Goal: Task Accomplishment & Management: Manage account settings

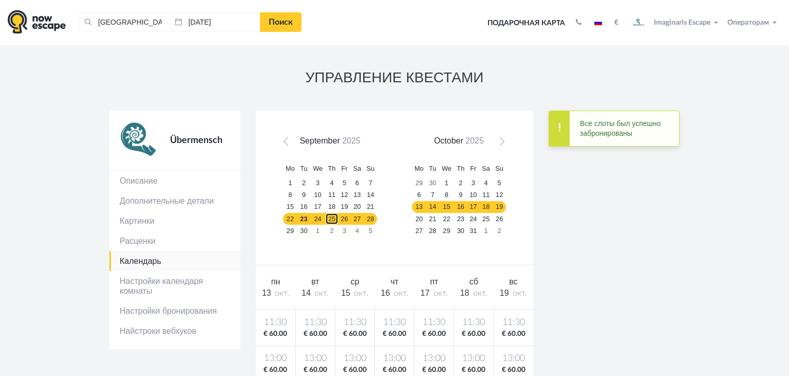
click at [331, 215] on link "25" at bounding box center [331, 219] width 13 height 12
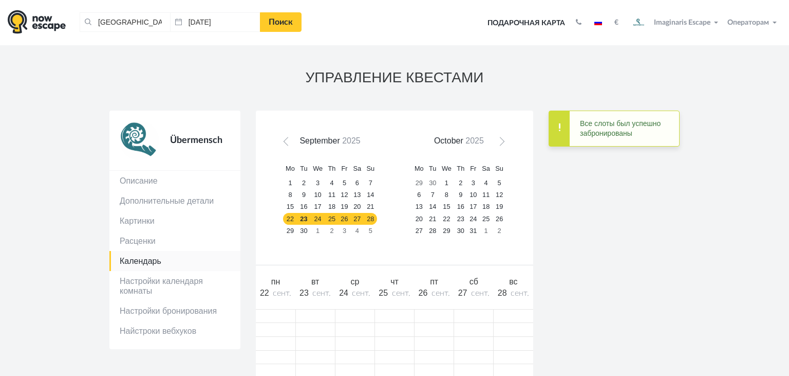
scroll to position [132, 0]
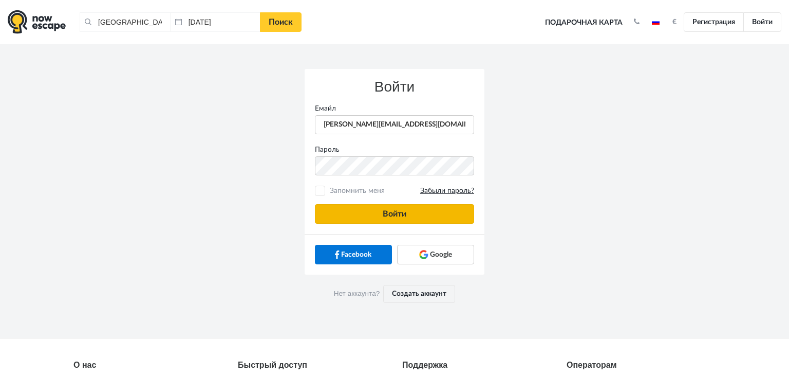
type input "anatoly@imaginaris.ee"
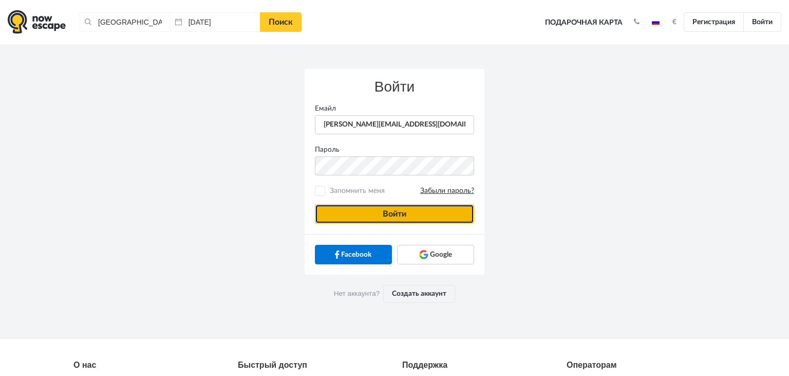
click at [341, 209] on button "Войти" at bounding box center [394, 214] width 159 height 20
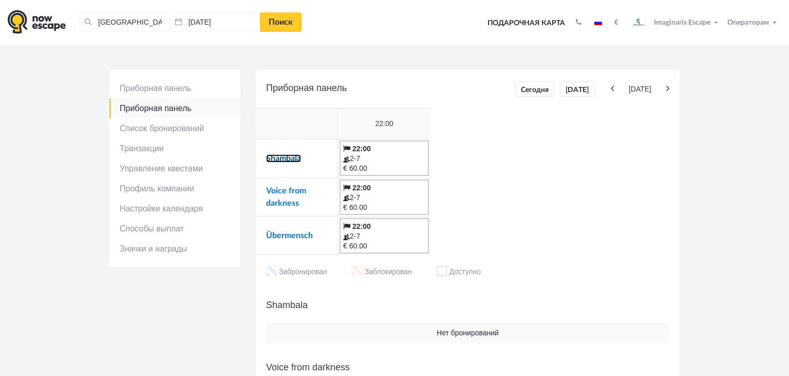
click at [295, 160] on link "Shambala" at bounding box center [283, 158] width 35 height 8
click at [287, 192] on link "Voice from darkness" at bounding box center [286, 197] width 40 height 21
click at [288, 235] on link "Übermensch" at bounding box center [289, 235] width 47 height 8
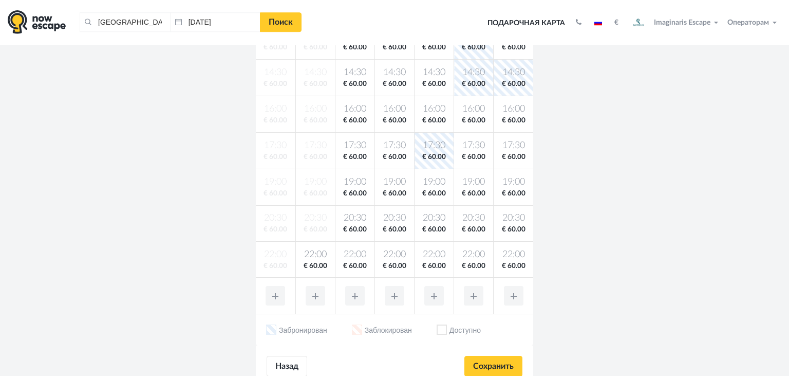
scroll to position [319, 0]
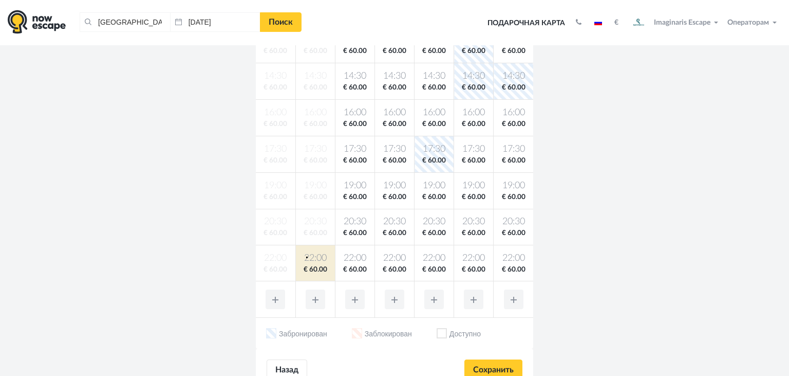
click at [306, 256] on body "[GEOGRAPHIC_DATA], [GEOGRAPHIC_DATA] Очистить все [GEOGRAPHIC_DATA], [GEOGRAPHI…" at bounding box center [394, 195] width 789 height 1029
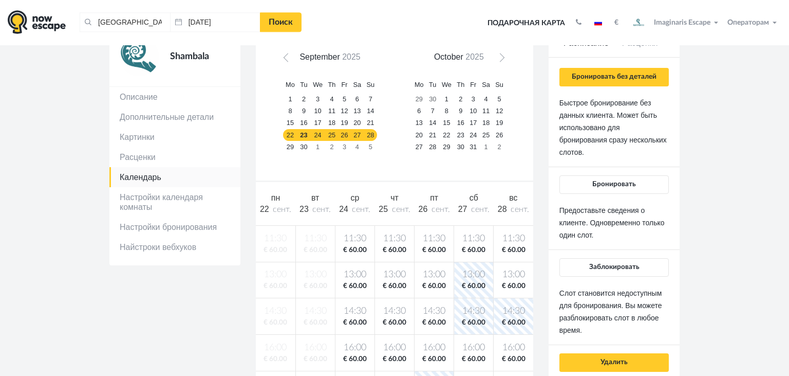
scroll to position [81, 0]
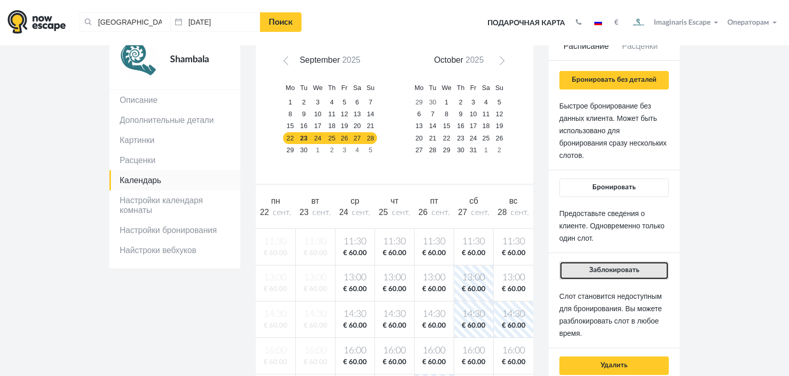
click at [587, 279] on button "Заблокировать" at bounding box center [614, 270] width 109 height 19
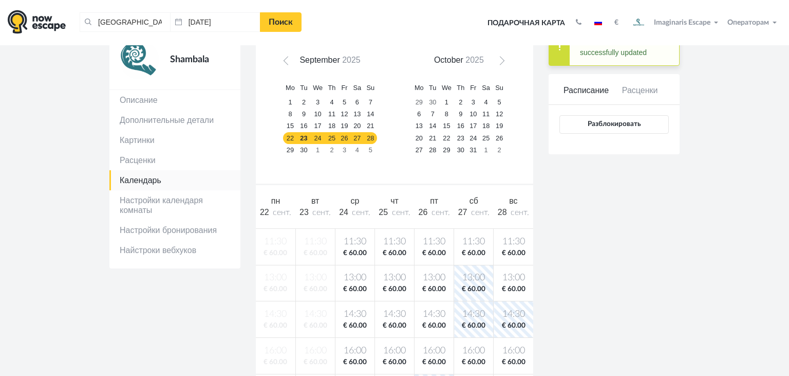
click at [346, 250] on span "€ 60.00" at bounding box center [355, 253] width 35 height 10
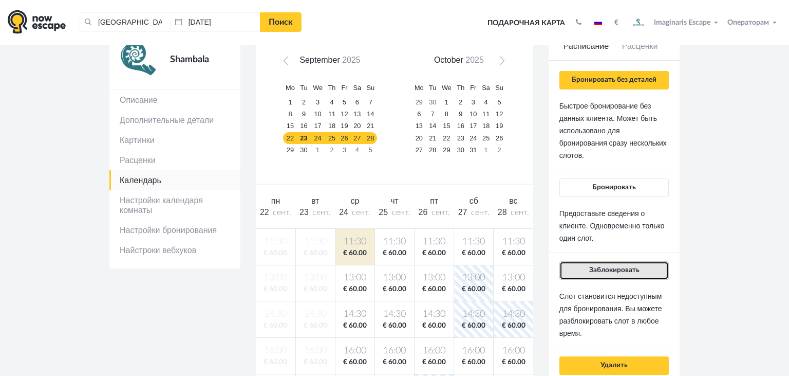
click at [600, 273] on button "Заблокировать" at bounding box center [614, 270] width 109 height 19
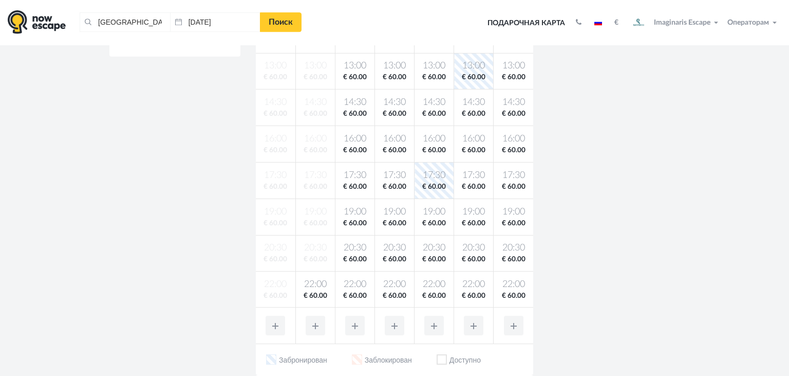
scroll to position [284, 0]
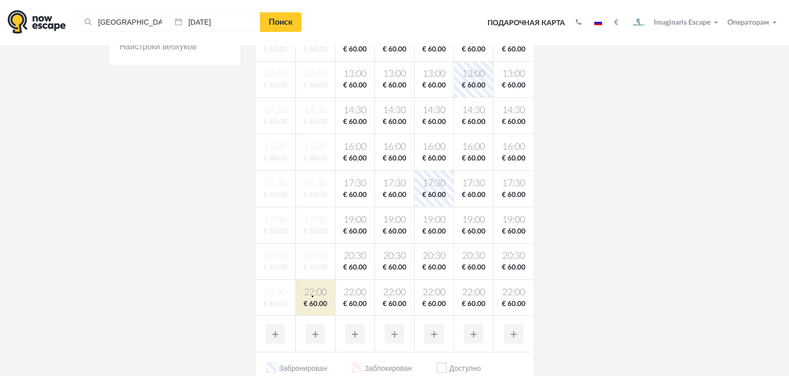
click at [312, 295] on body "[GEOGRAPHIC_DATA], [GEOGRAPHIC_DATA] Очистить все [GEOGRAPHIC_DATA], [GEOGRAPHI…" at bounding box center [394, 230] width 789 height 1029
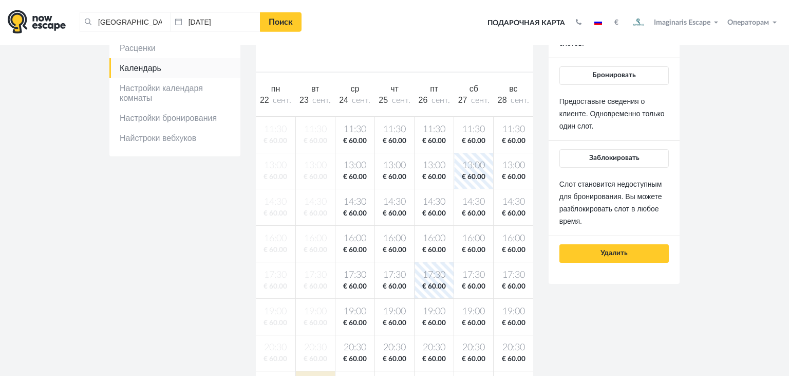
scroll to position [192, 0]
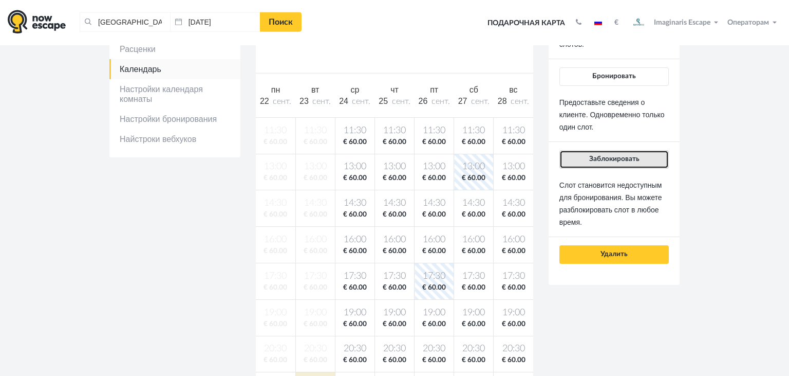
click at [592, 167] on button "Заблокировать" at bounding box center [614, 159] width 109 height 19
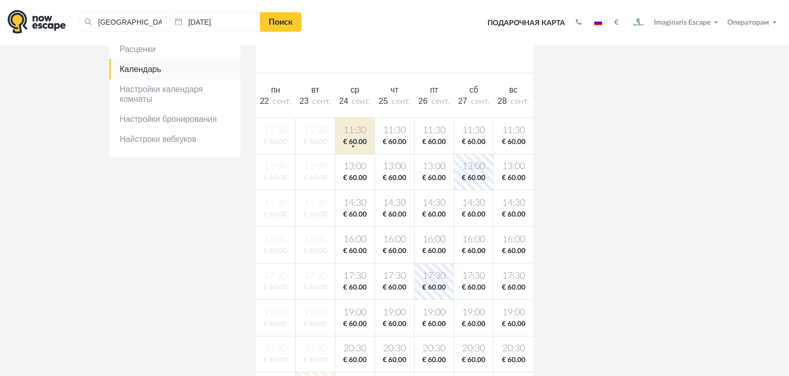
click at [353, 145] on span "€ 60.00" at bounding box center [355, 142] width 35 height 10
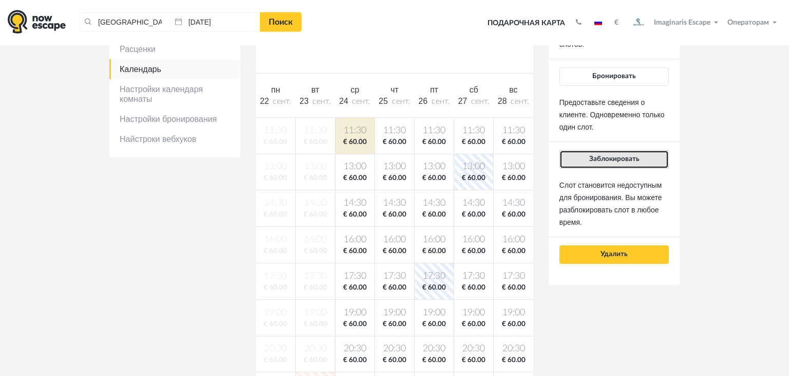
click at [591, 164] on button "Заблокировать" at bounding box center [614, 159] width 109 height 19
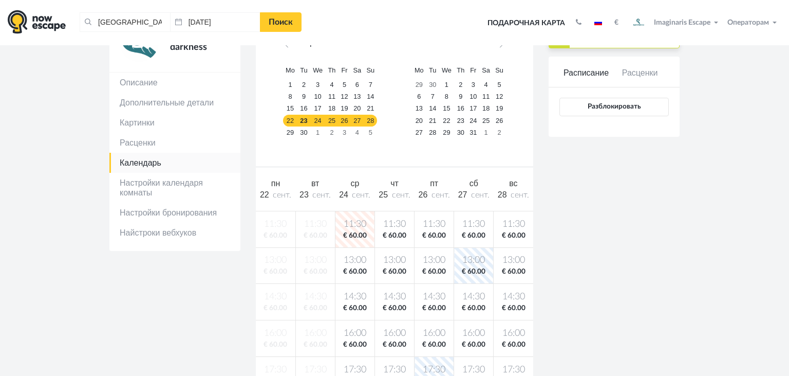
scroll to position [0, 0]
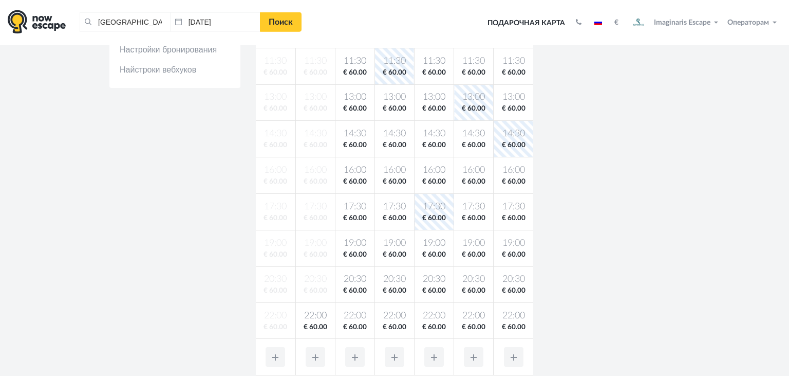
scroll to position [261, 0]
click at [315, 316] on span "22:00" at bounding box center [315, 316] width 35 height 13
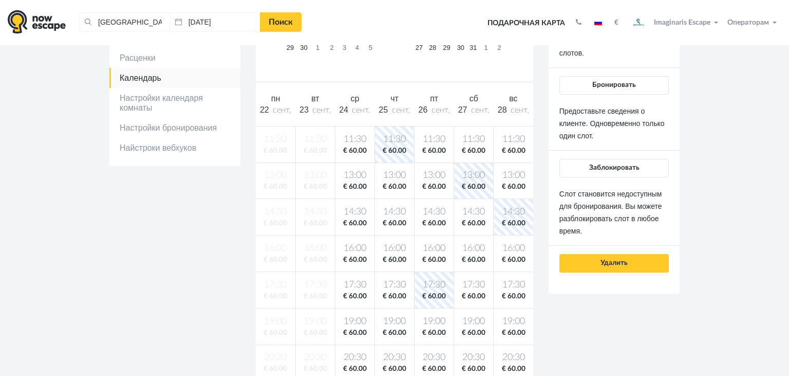
scroll to position [183, 0]
click at [604, 172] on button "Заблокировать" at bounding box center [614, 168] width 109 height 19
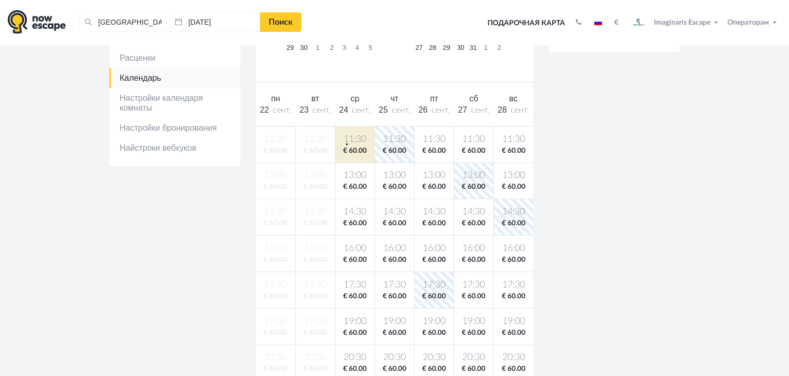
click at [346, 143] on span "11:30" at bounding box center [355, 139] width 35 height 13
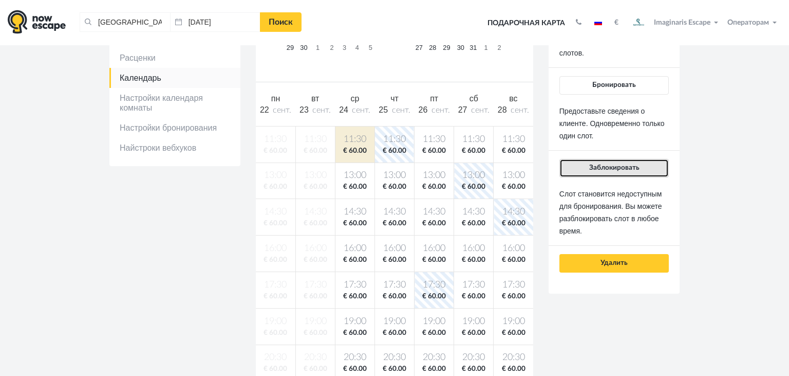
click at [617, 162] on button "Заблокировать" at bounding box center [614, 168] width 109 height 19
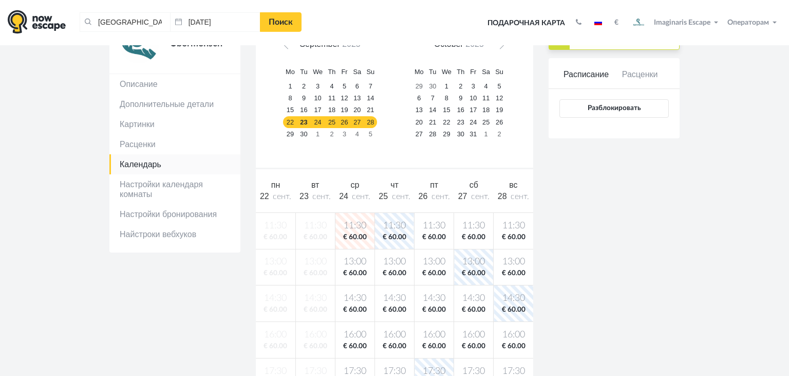
scroll to position [90, 0]
